Goal: Find specific page/section: Find specific page/section

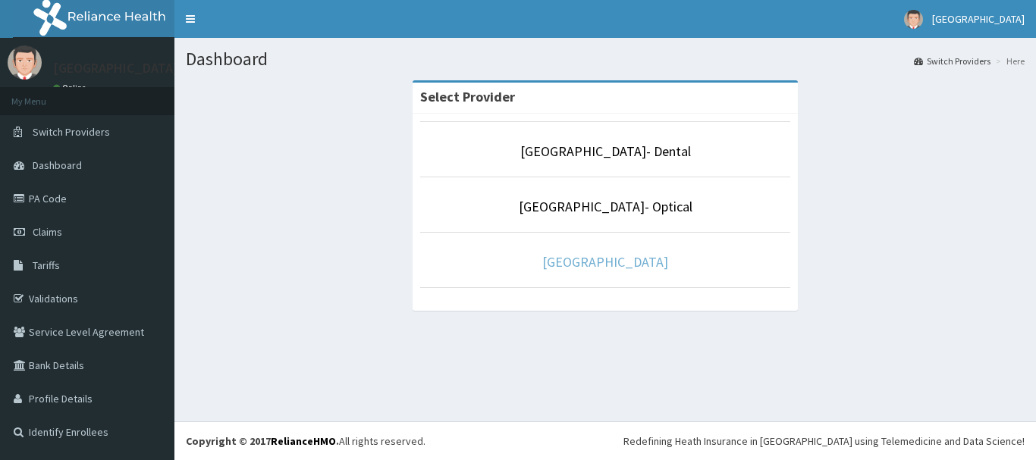
click at [585, 262] on link "[GEOGRAPHIC_DATA]" at bounding box center [605, 261] width 126 height 17
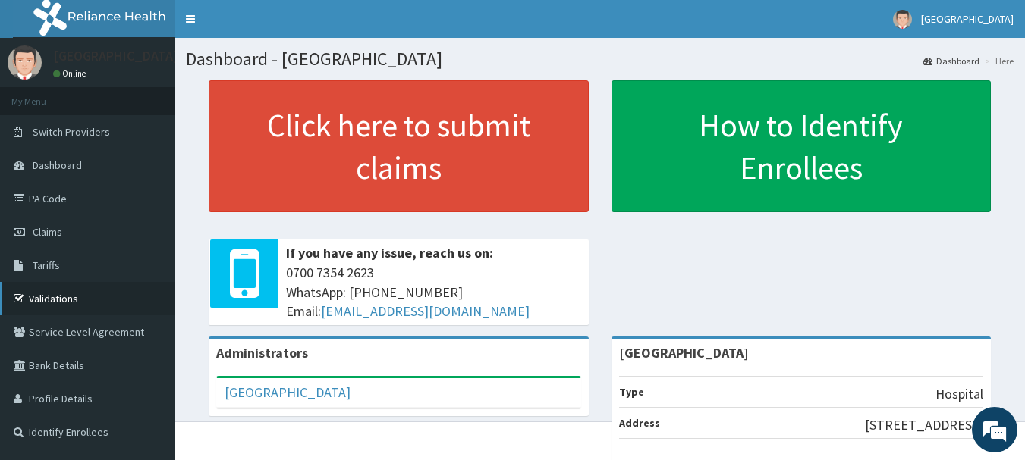
click at [57, 291] on link "Validations" at bounding box center [87, 298] width 174 height 33
